Goal: Check status: Check status

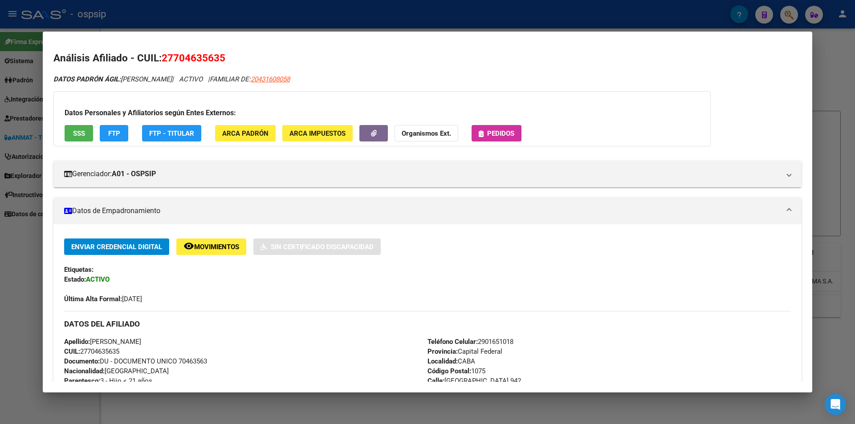
scroll to position [427, 0]
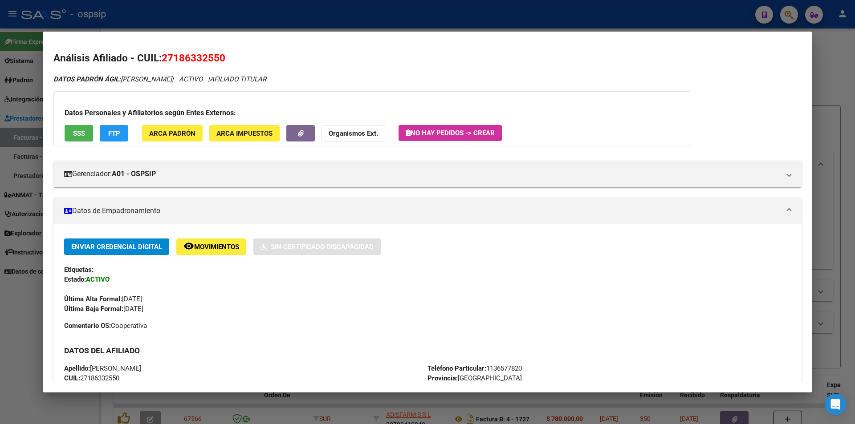
scroll to position [401, 0]
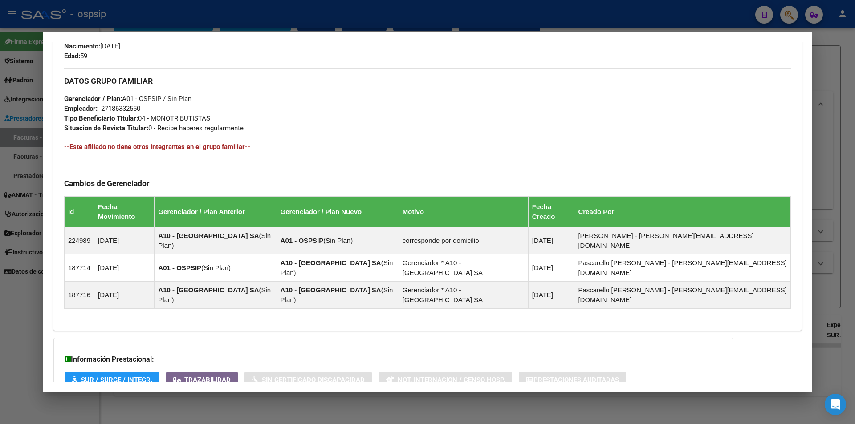
click at [25, 373] on div at bounding box center [427, 212] width 855 height 424
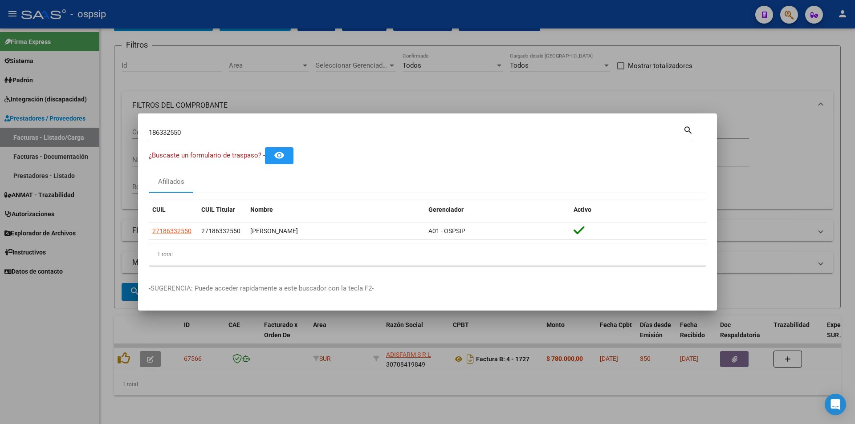
click at [14, 308] on div at bounding box center [427, 212] width 855 height 424
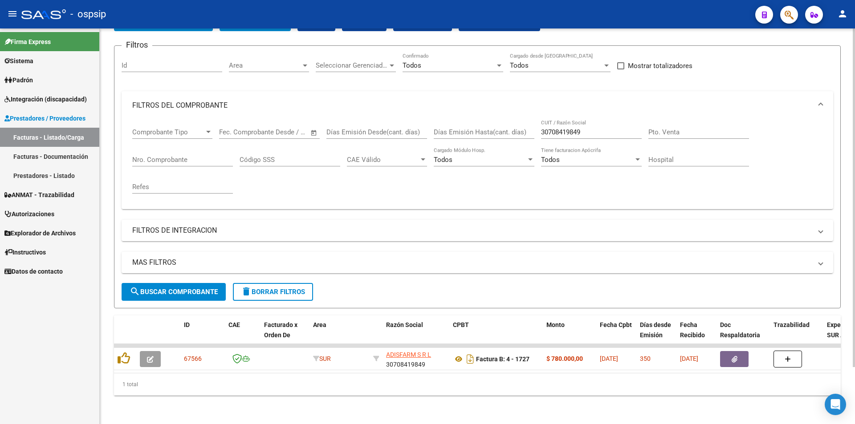
click at [597, 128] on input "30708419849" at bounding box center [591, 132] width 101 height 8
type input "3"
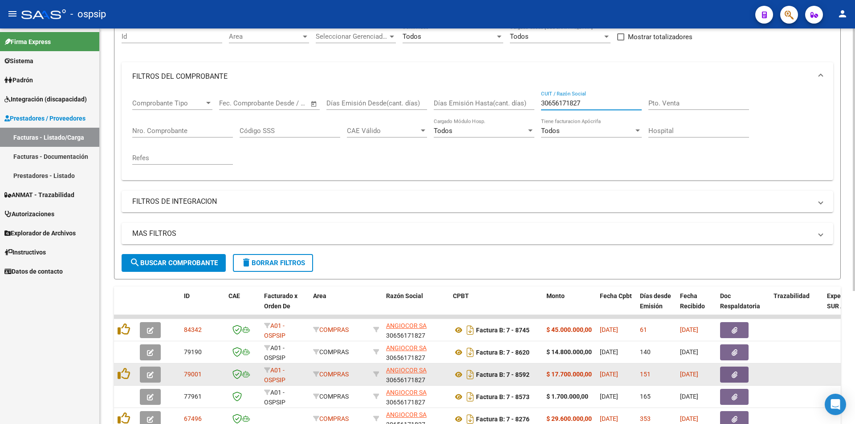
scroll to position [134, 0]
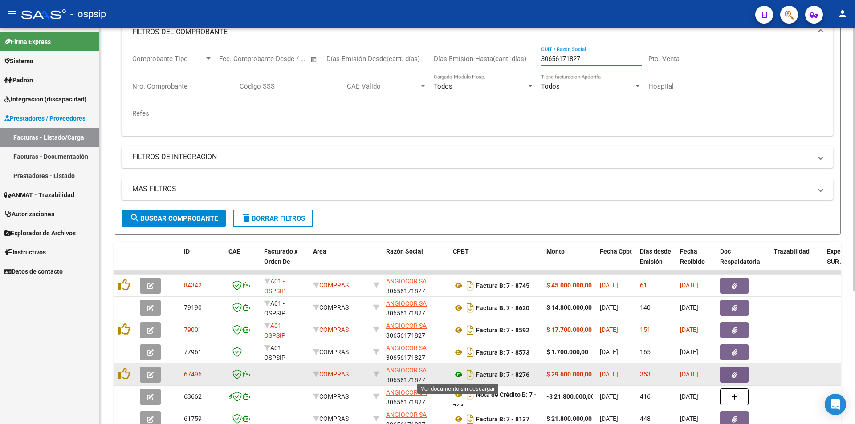
type input "30656171827"
click at [458, 375] on icon at bounding box center [459, 375] width 12 height 11
click at [731, 376] on icon "button" at bounding box center [734, 375] width 6 height 7
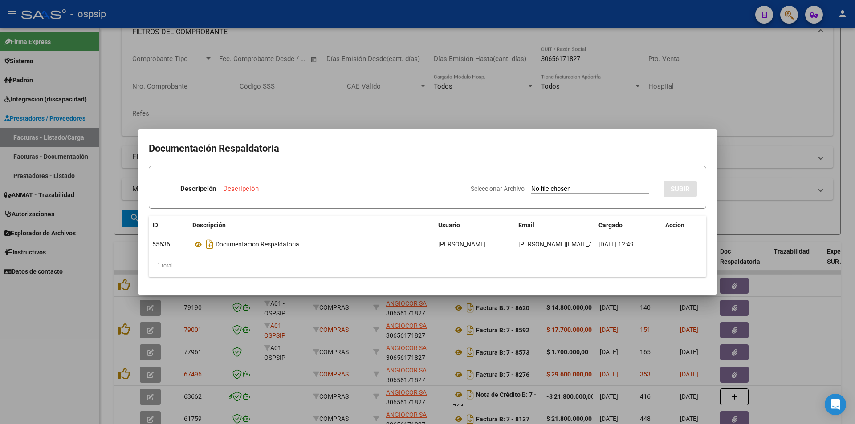
click at [73, 361] on div at bounding box center [427, 212] width 855 height 424
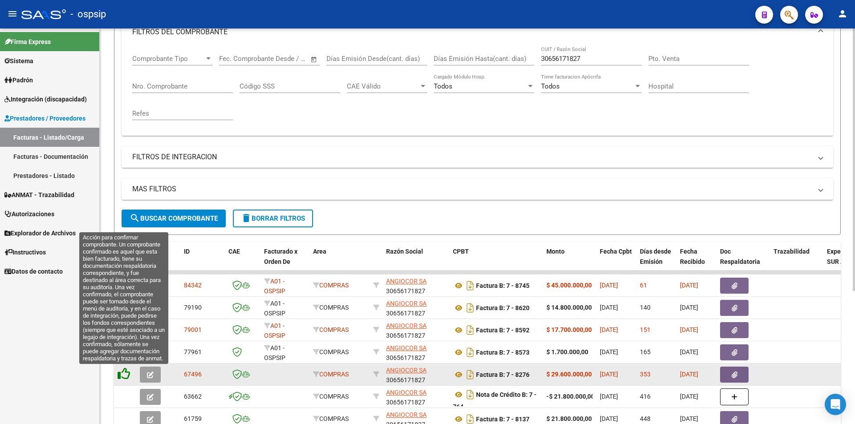
click at [126, 375] on icon at bounding box center [124, 374] width 12 height 12
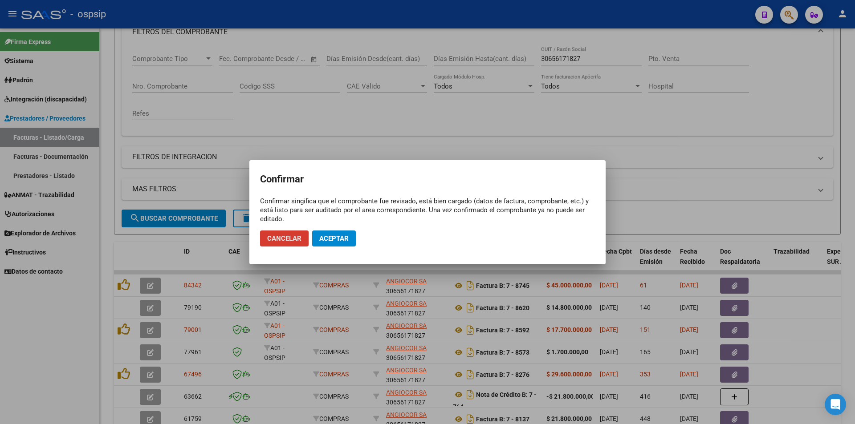
click at [341, 233] on button "Aceptar" at bounding box center [334, 239] width 44 height 16
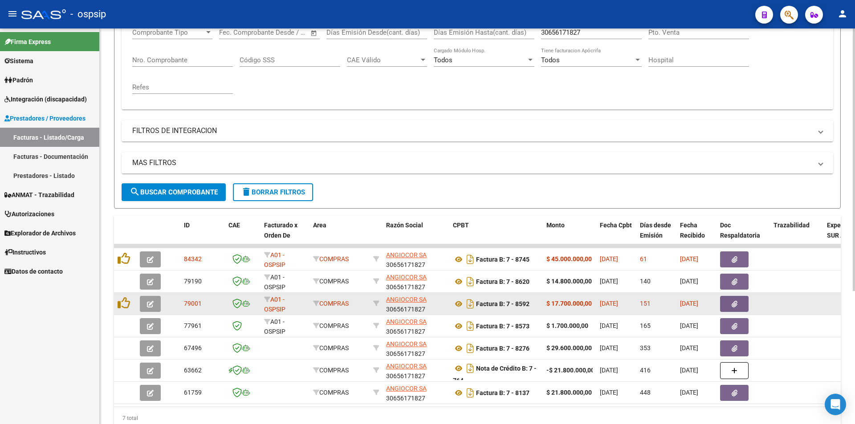
scroll to position [178, 0]
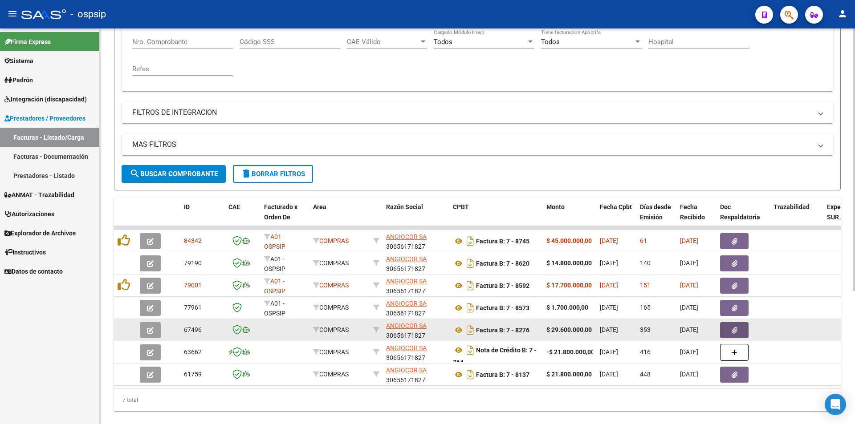
click at [730, 332] on button "button" at bounding box center [734, 330] width 28 height 16
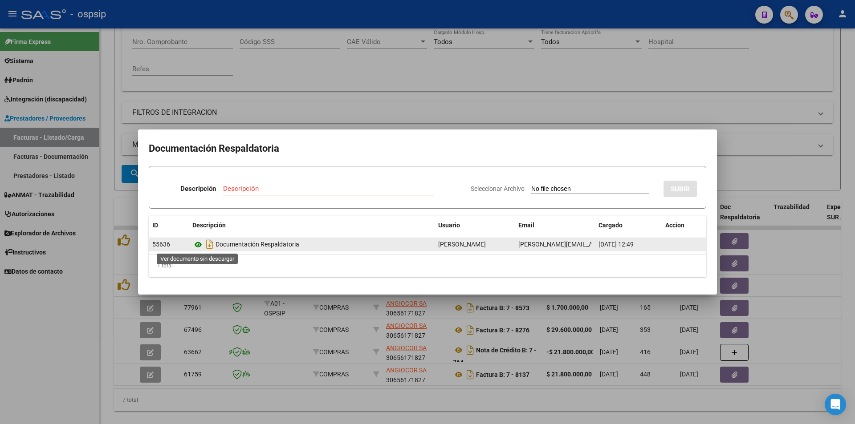
click at [198, 245] on icon at bounding box center [198, 245] width 12 height 11
